Goal: Communication & Community: Answer question/provide support

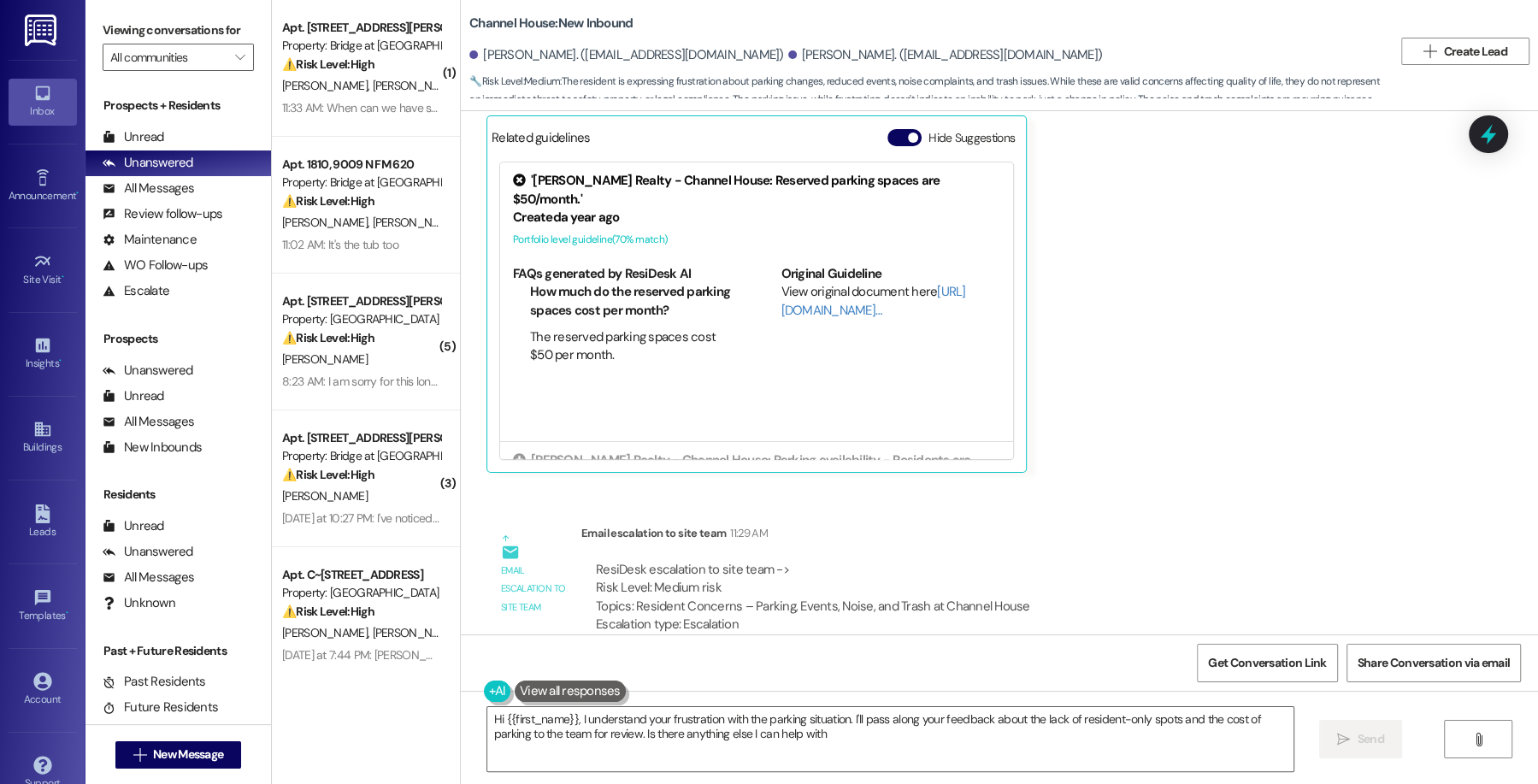
type textarea "Hi {{first_name}}, I understand your frustration with the parking situation. I'…"
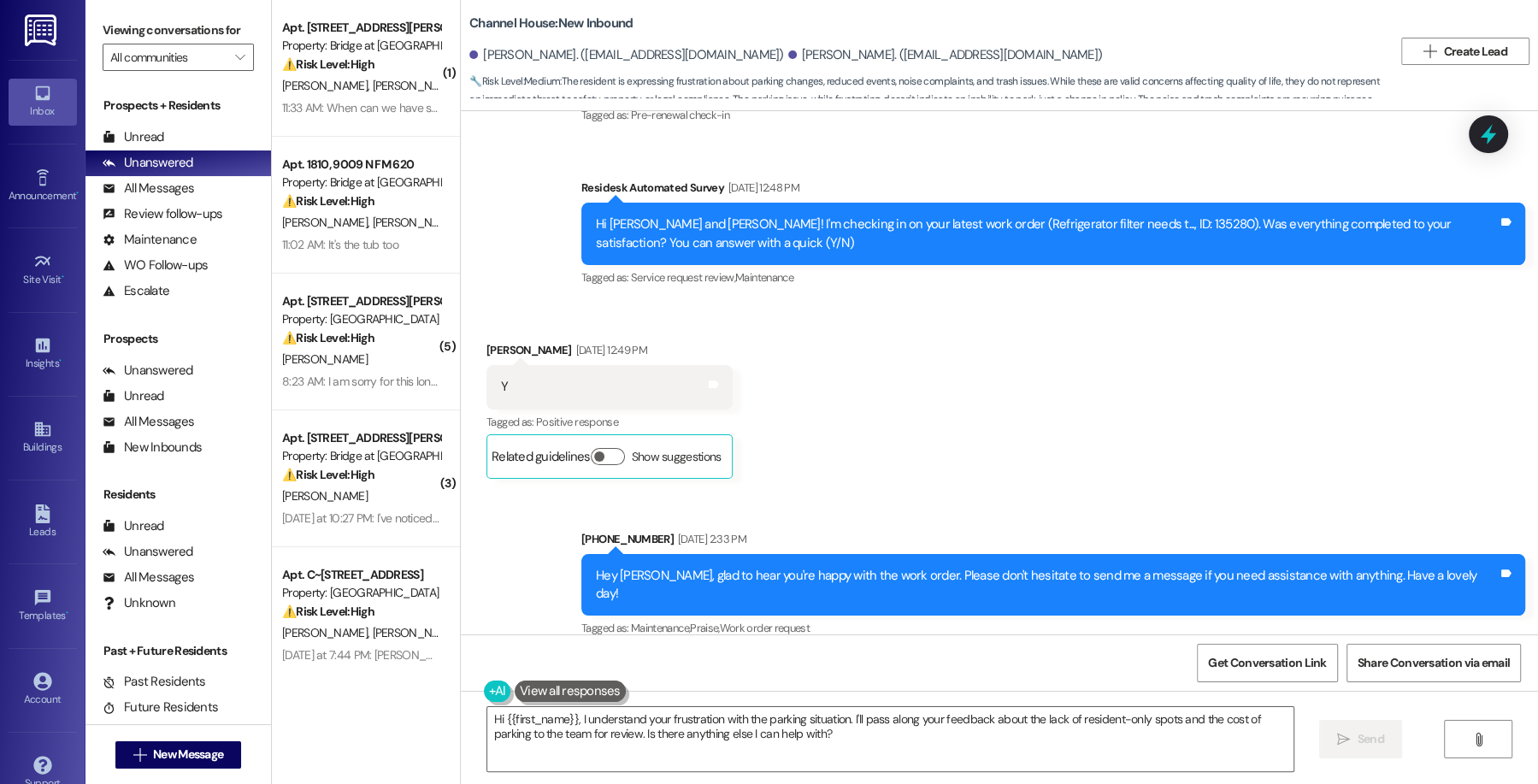
scroll to position [343, 0]
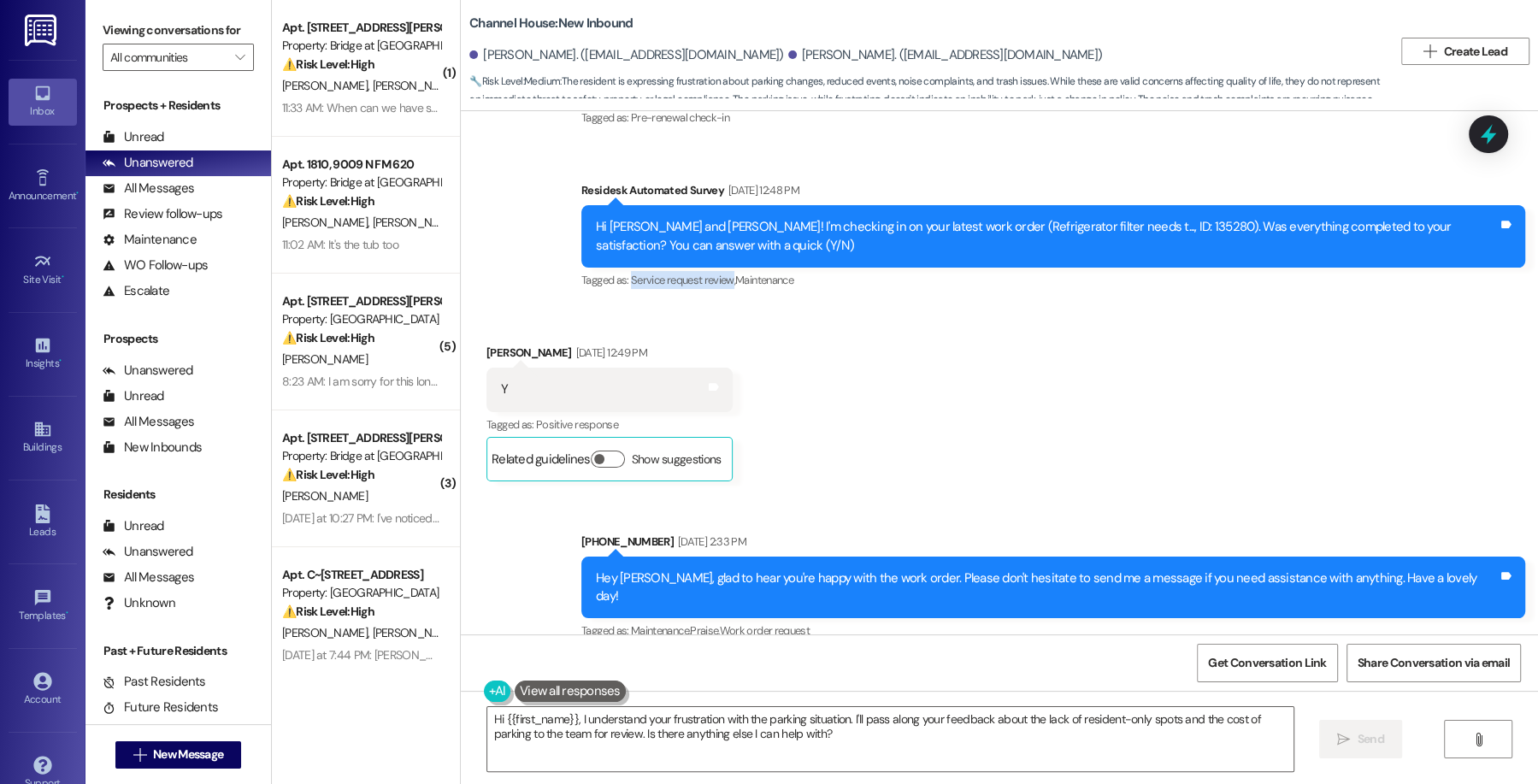
drag, startPoint x: 620, startPoint y: 256, endPoint x: 723, endPoint y: 269, distance: 103.8
click at [723, 269] on div "Tagged as: Service request review , Click to highlight conversations about Serv…" at bounding box center [1053, 280] width 944 height 25
copy span "Service request review"
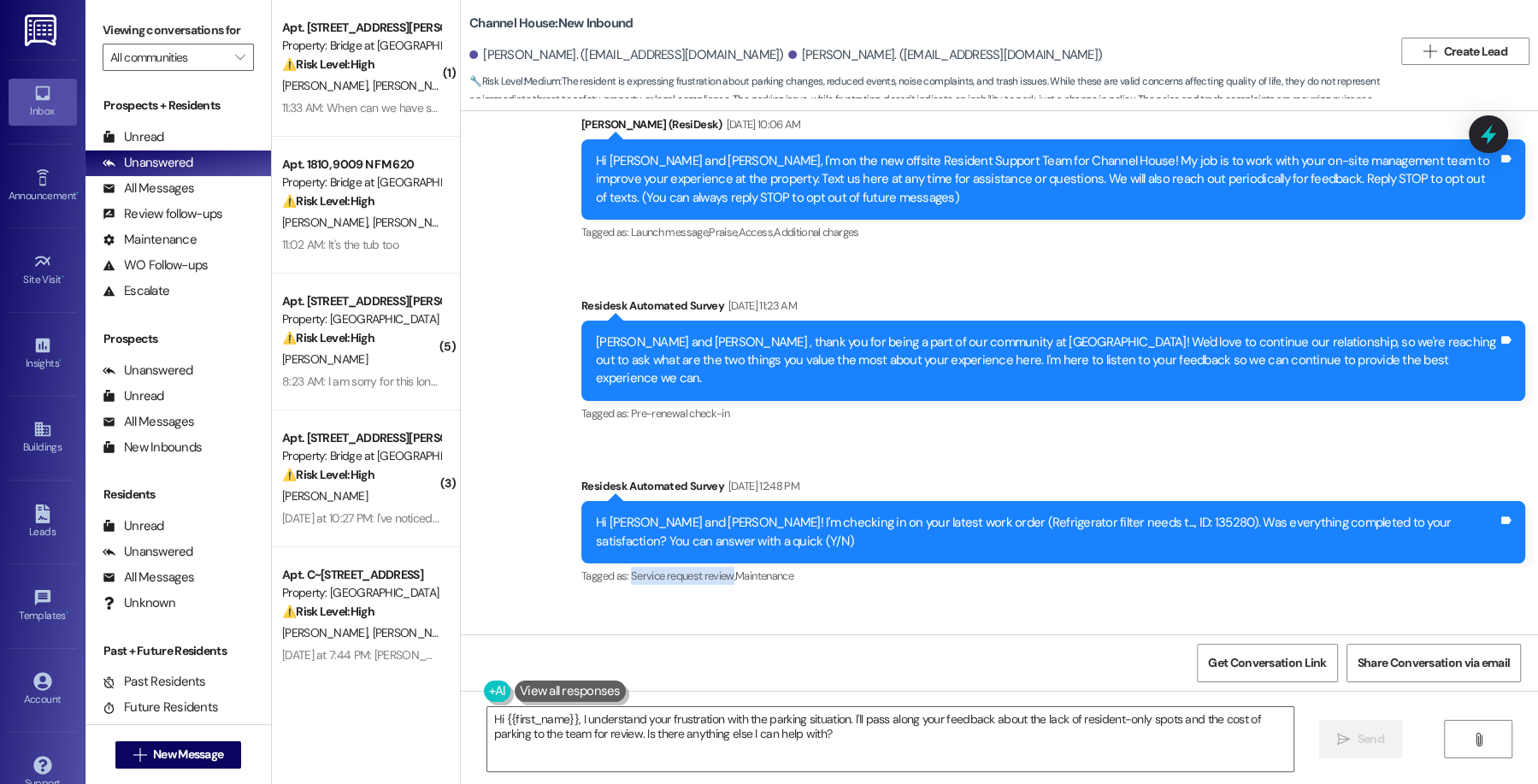
scroll to position [46, 0]
